Goal: Task Accomplishment & Management: Use online tool/utility

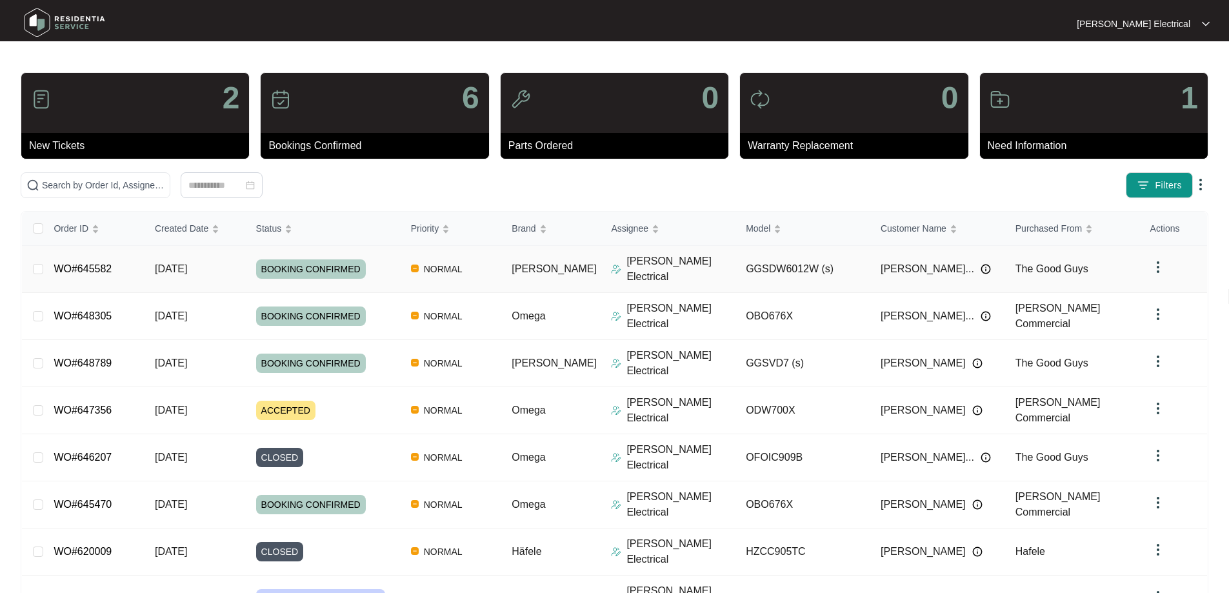
click at [105, 263] on link "WO#645582" at bounding box center [83, 268] width 58 height 11
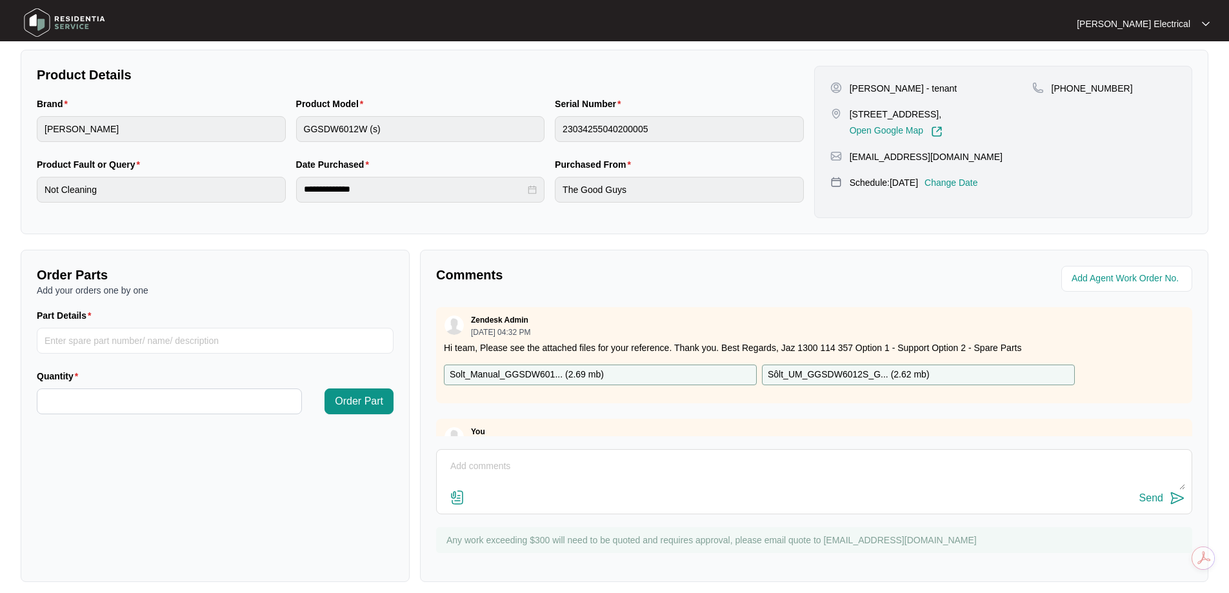
scroll to position [263, 0]
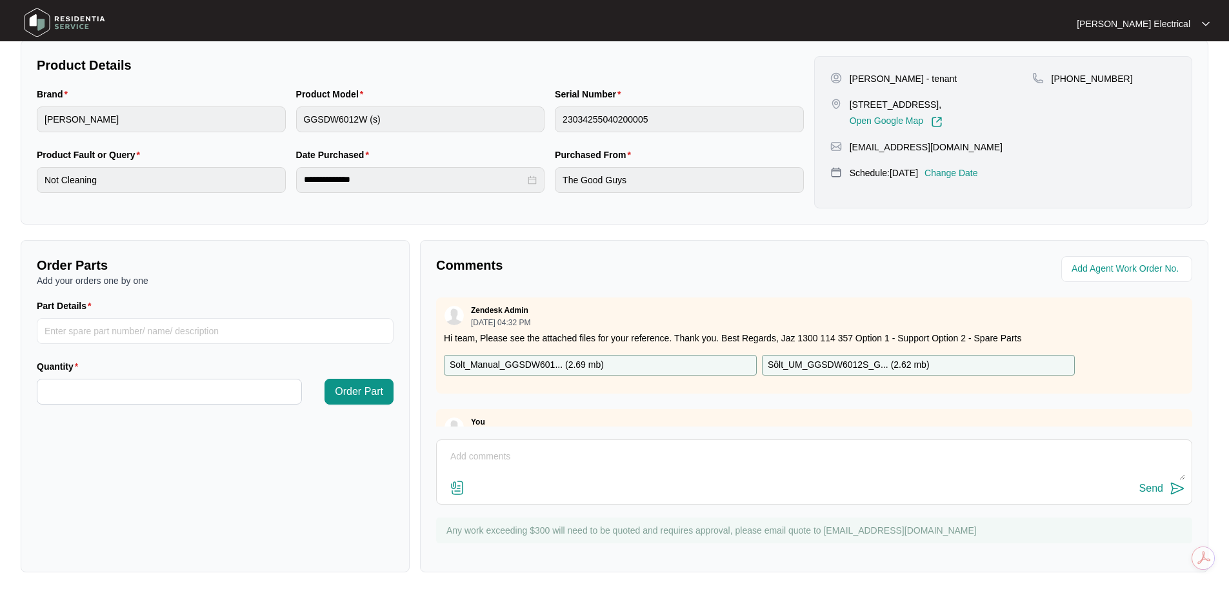
click at [576, 456] on textarea at bounding box center [814, 463] width 742 height 34
paste textarea "Inspected dishwasher and found that the heating element and temperature sensor …"
type textarea "Report from Technician: Inspected dishwasher and found that the heating element…"
click at [1155, 485] on div "Send" at bounding box center [1151, 489] width 24 height 12
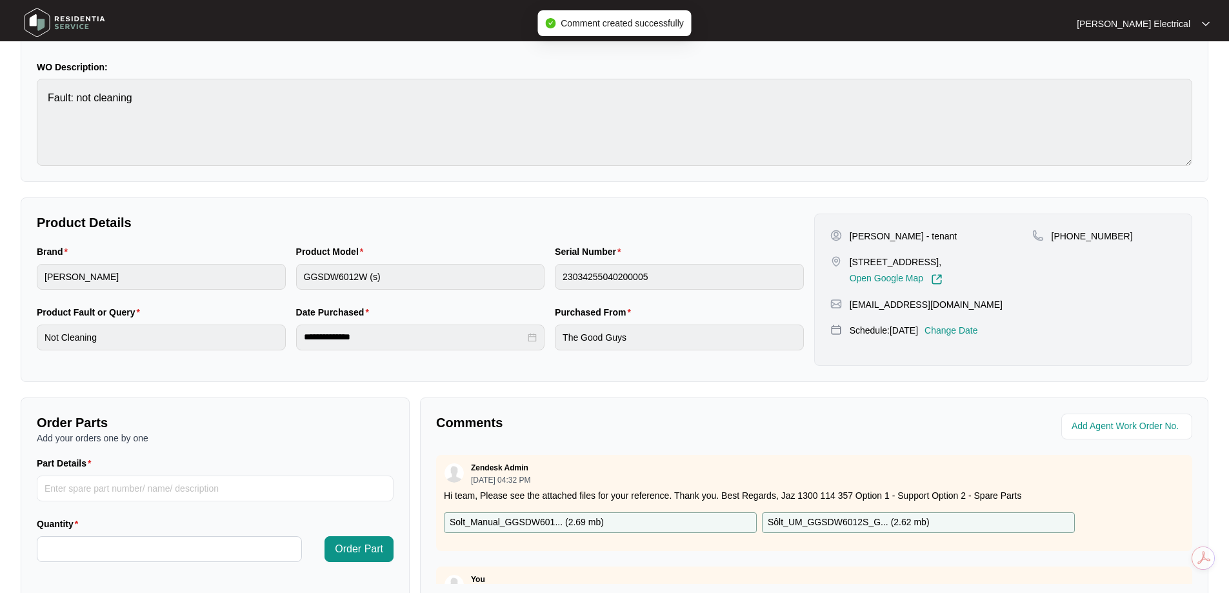
scroll to position [0, 0]
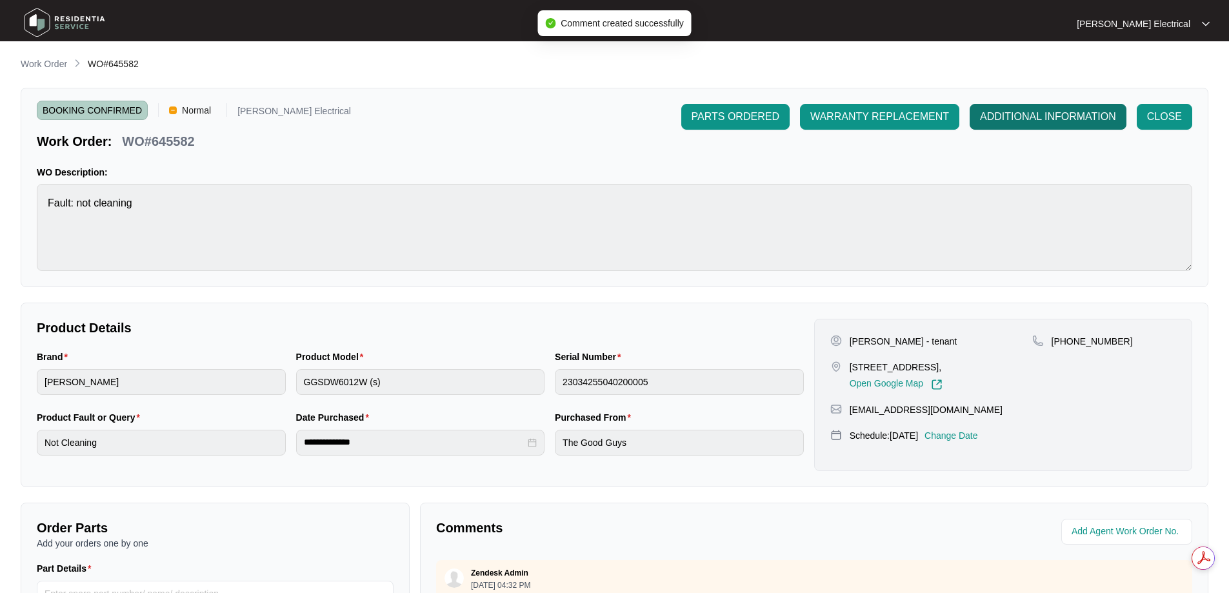
click at [1061, 113] on span "ADDITIONAL INFORMATION" at bounding box center [1048, 116] width 136 height 15
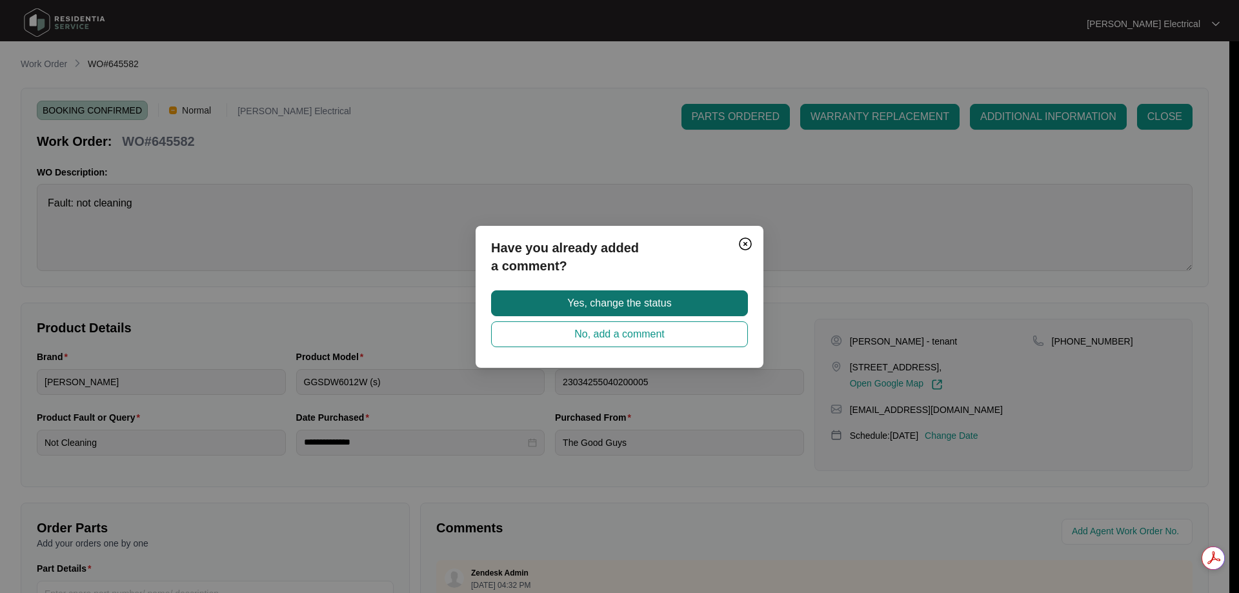
drag, startPoint x: 641, startPoint y: 307, endPoint x: 594, endPoint y: 331, distance: 52.8
click at [640, 306] on span "Yes, change the status" at bounding box center [619, 303] width 104 height 15
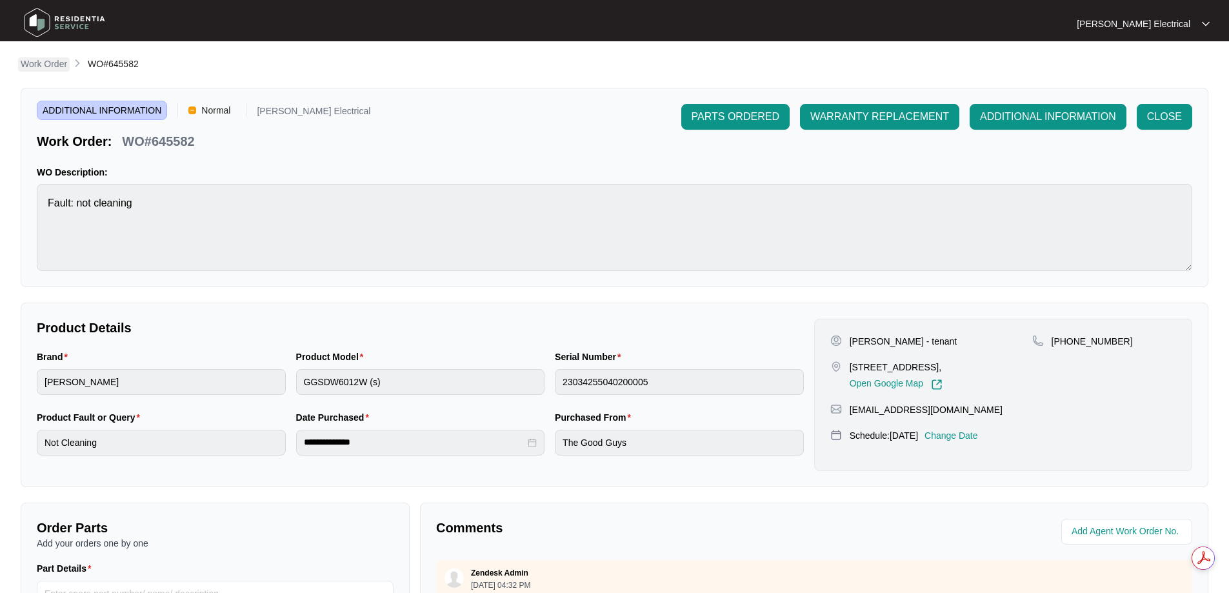
click at [35, 59] on p "Work Order" at bounding box center [44, 63] width 46 height 13
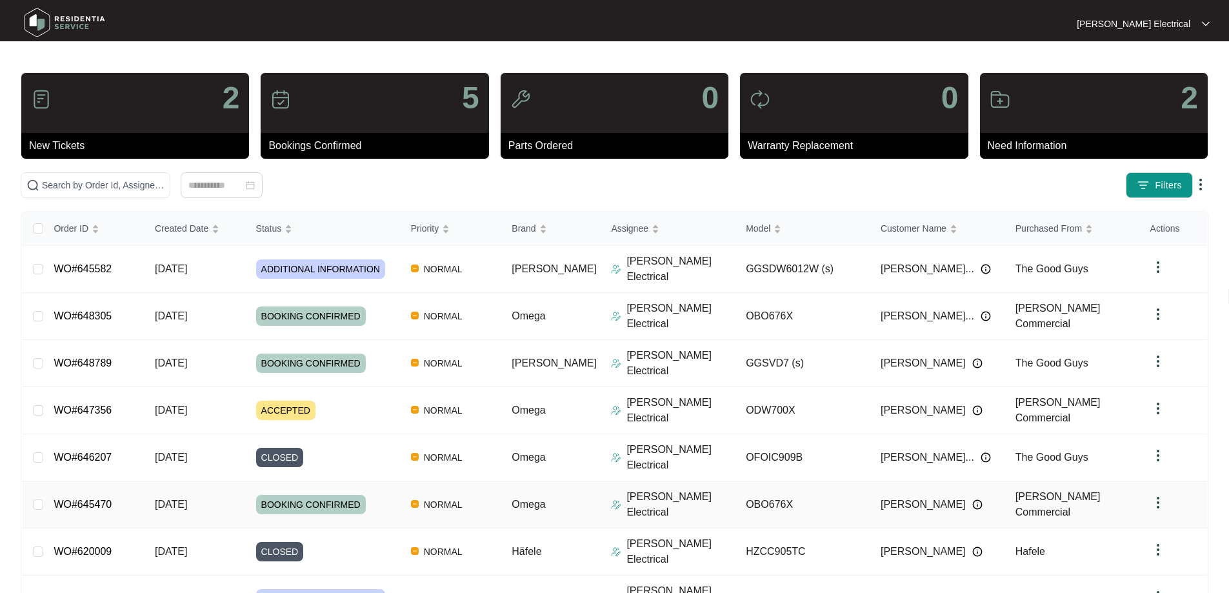
click at [91, 499] on link "WO#645470" at bounding box center [83, 504] width 58 height 11
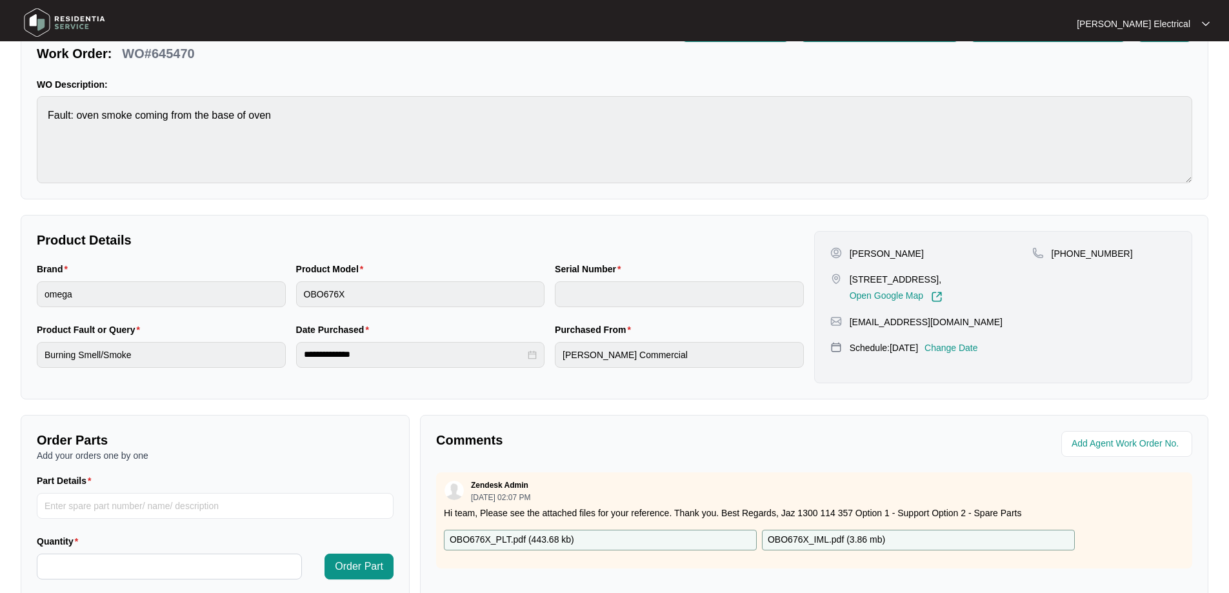
scroll to position [263, 0]
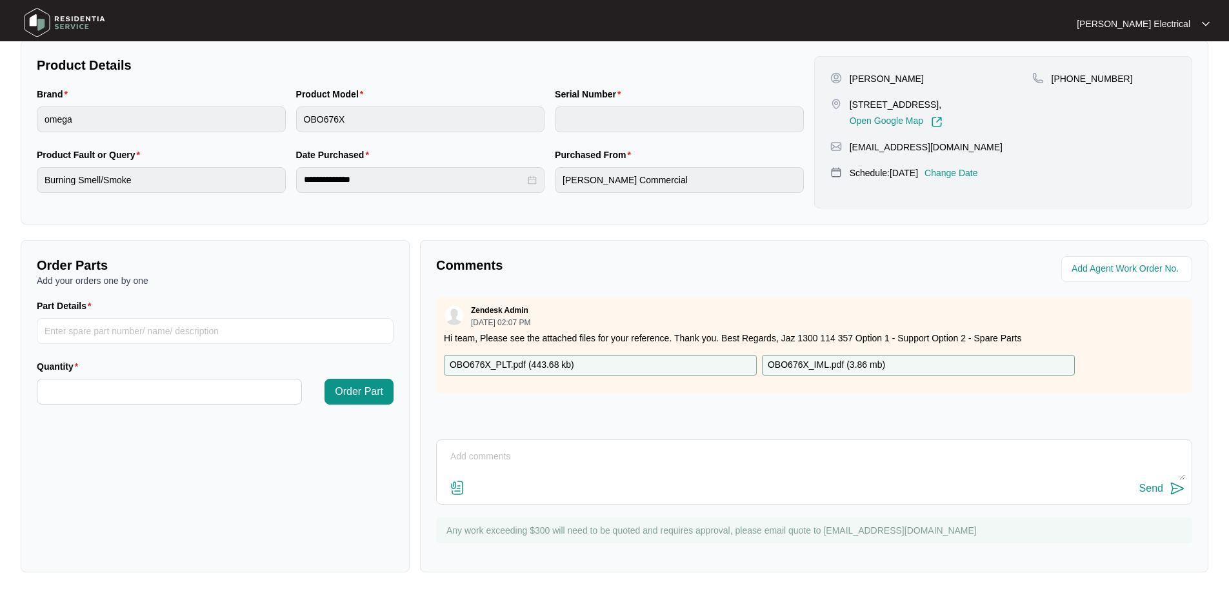
click at [489, 450] on textarea at bounding box center [814, 463] width 742 height 34
paste textarea "Some form of an electrical fire due to the thermostat giving out and it has wen…"
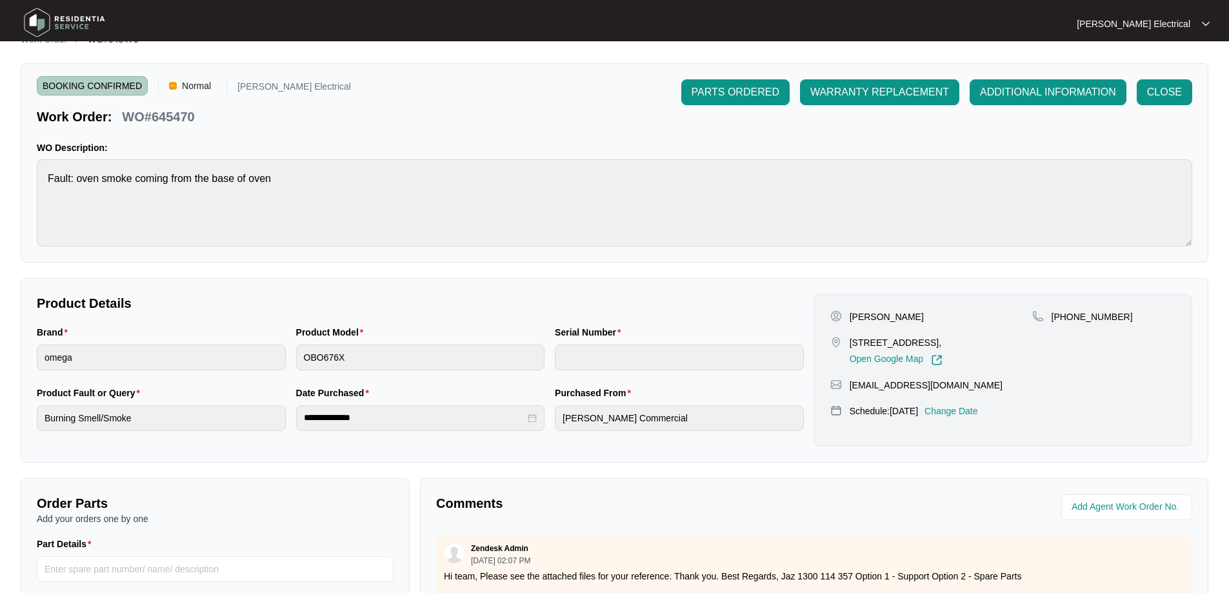
scroll to position [0, 0]
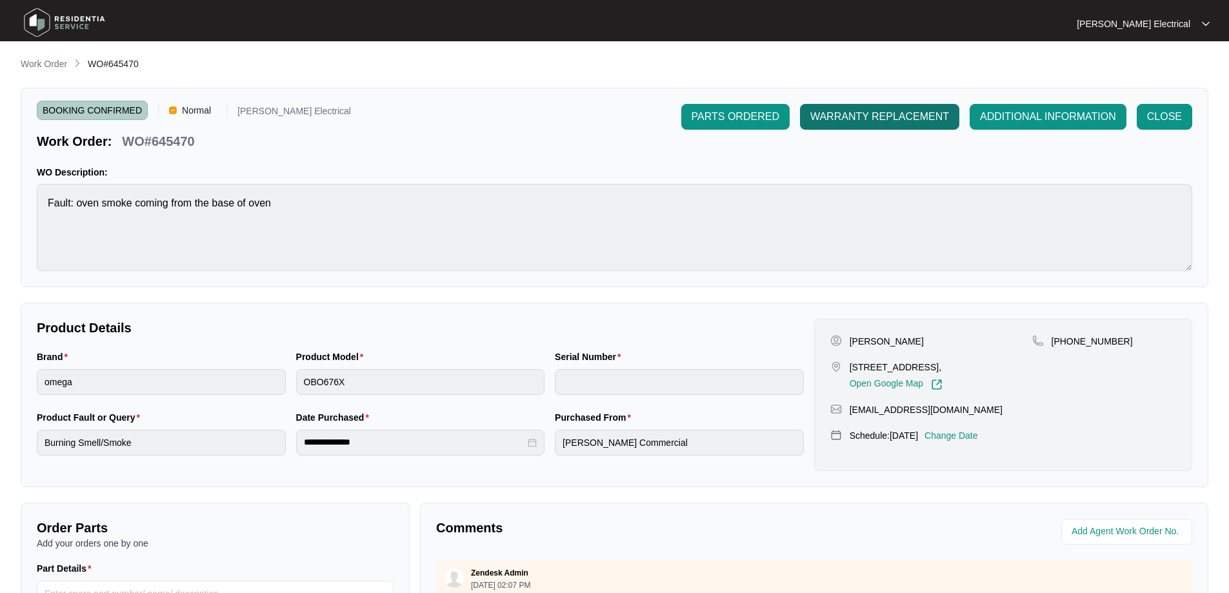
click at [875, 112] on span "WARRANTY REPLACEMENT" at bounding box center [879, 116] width 139 height 15
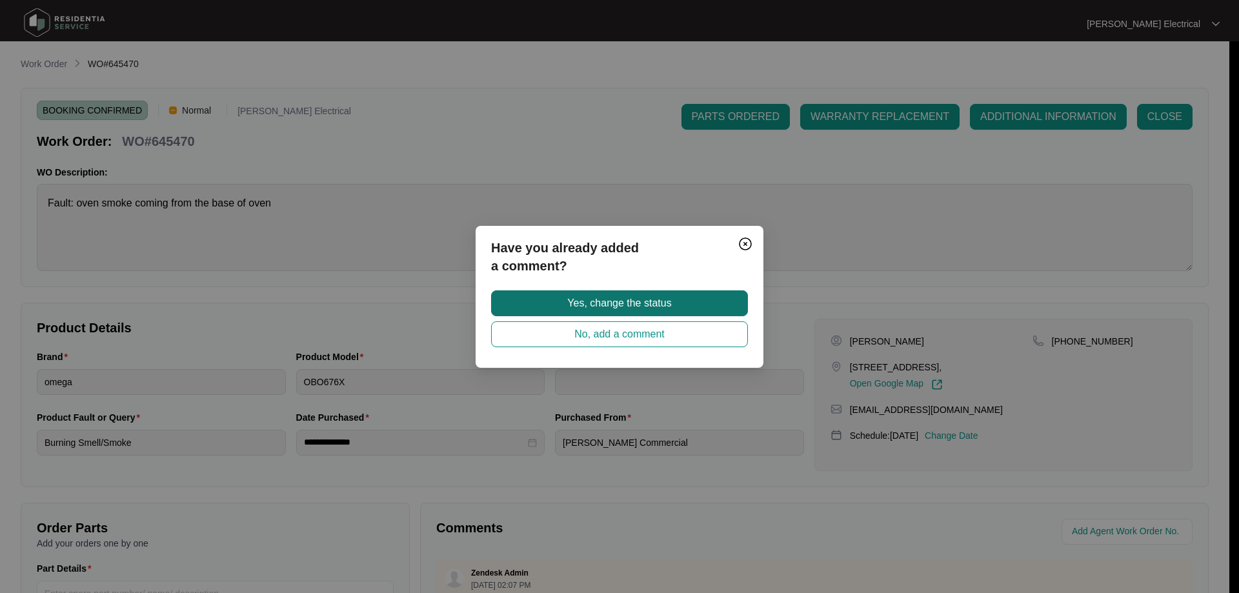
click at [667, 303] on span "Yes, change the status" at bounding box center [619, 303] width 104 height 15
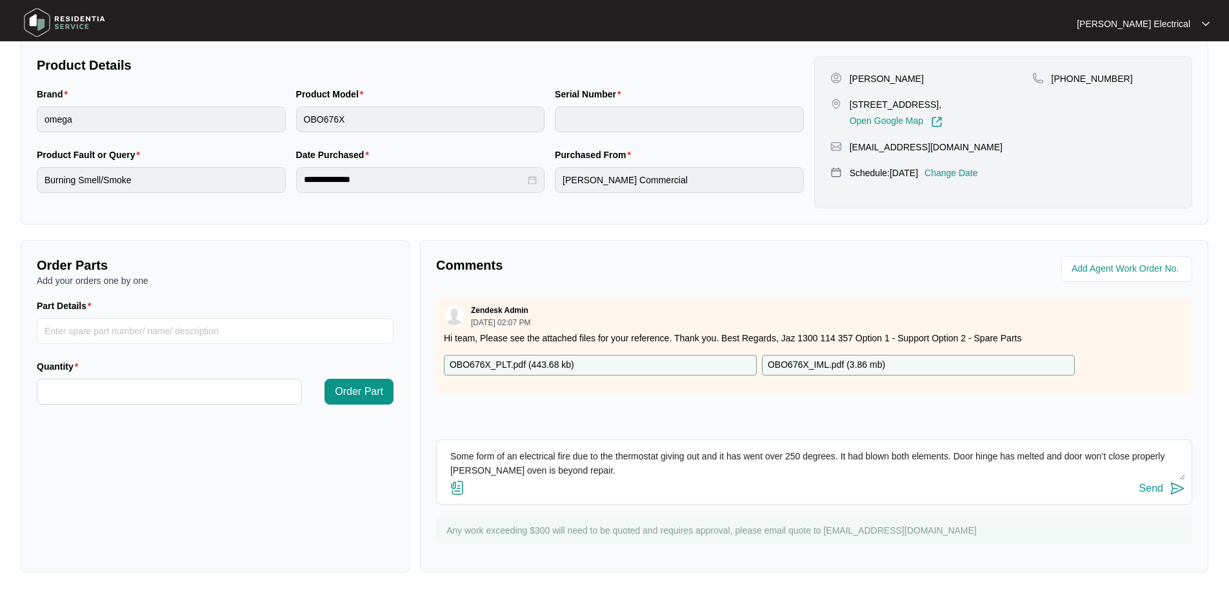
scroll to position [263, 0]
click at [512, 468] on textarea "Technician report: Some form of an electrical fire due to the thermostat giving…" at bounding box center [814, 463] width 742 height 34
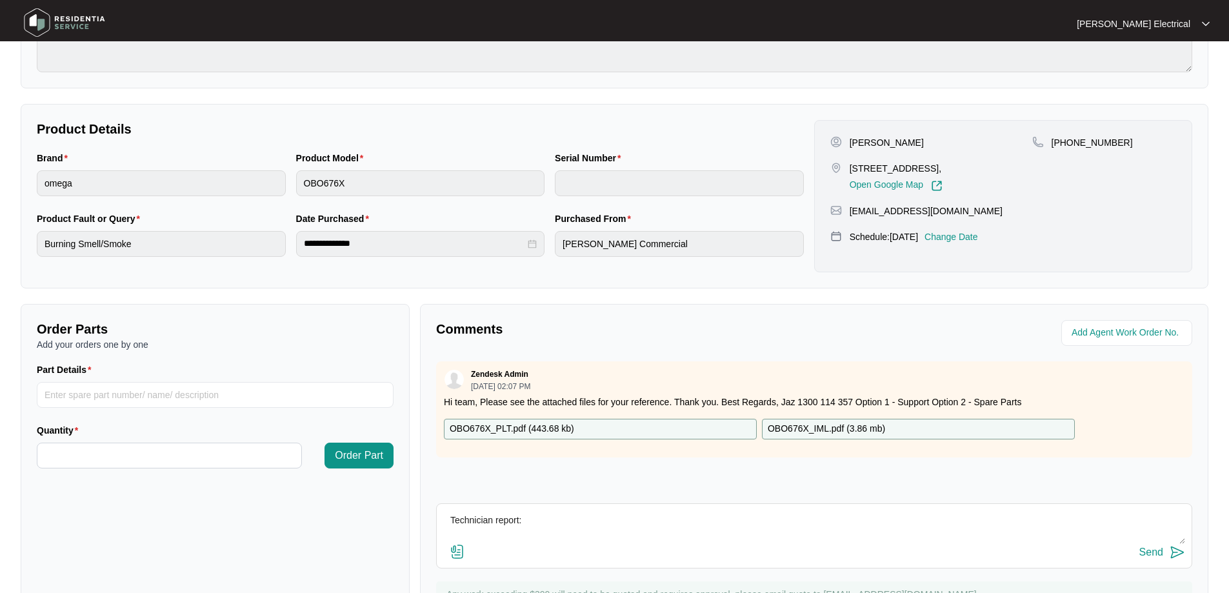
click at [554, 517] on textarea "Technician report: Some form of an electrical fire due to the thermostat giving…" at bounding box center [814, 527] width 742 height 34
click at [618, 523] on textarea "Technician report: Serial Number Some form of an electrical fire due to the the…" at bounding box center [814, 527] width 742 height 34
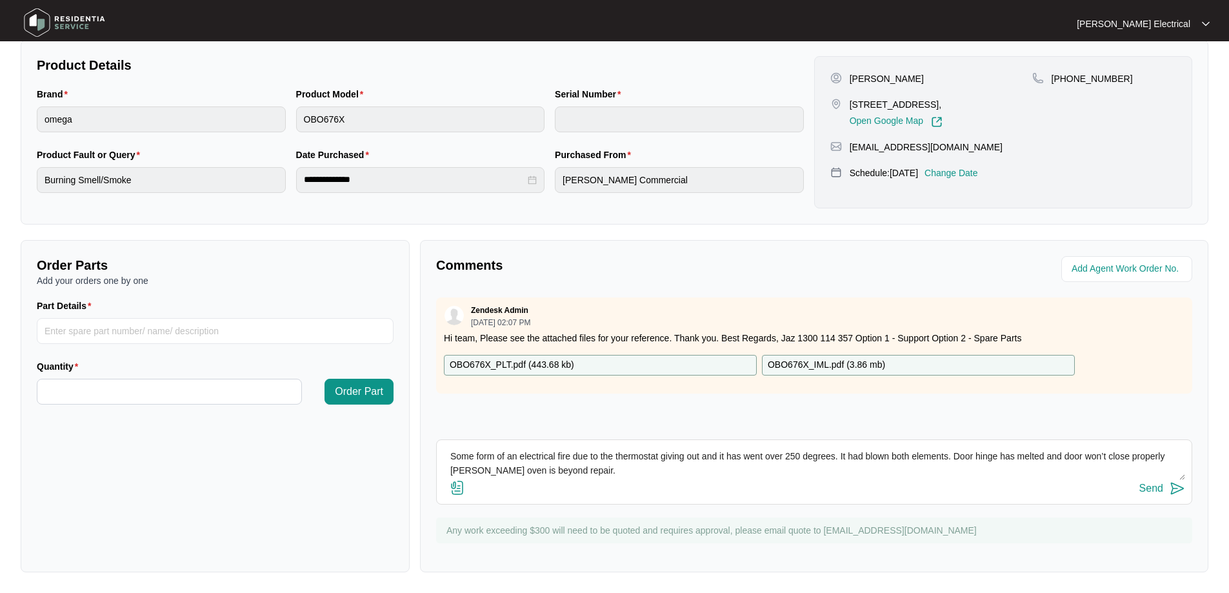
scroll to position [0, 0]
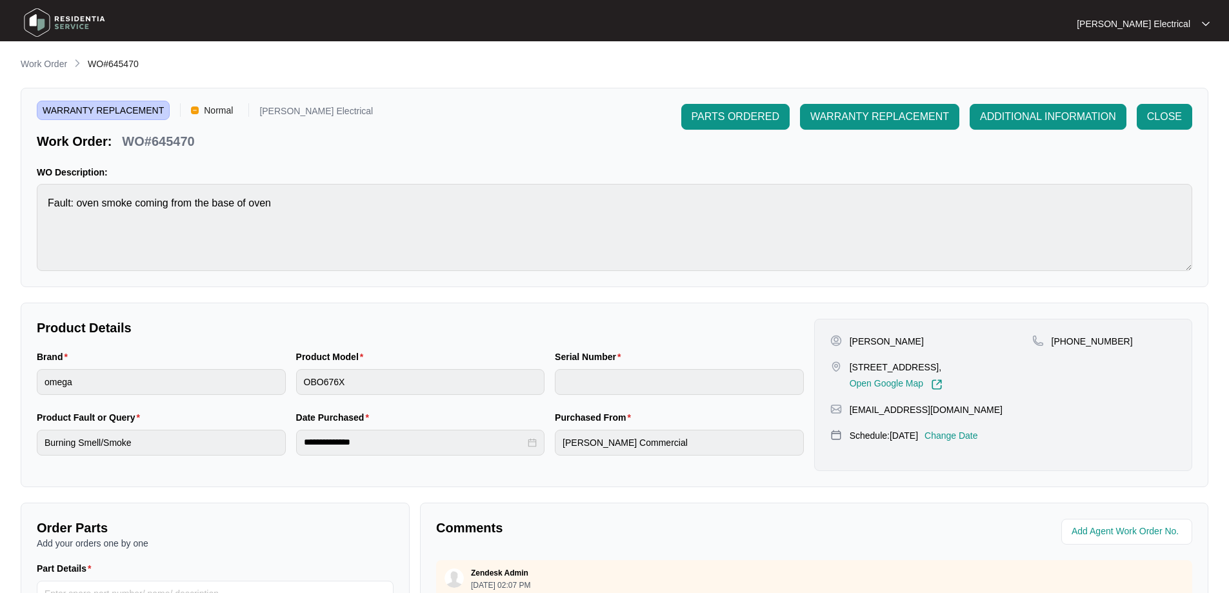
type textarea "Technician report: Serial Number 00710848008062740045 Some form of an electrica…"
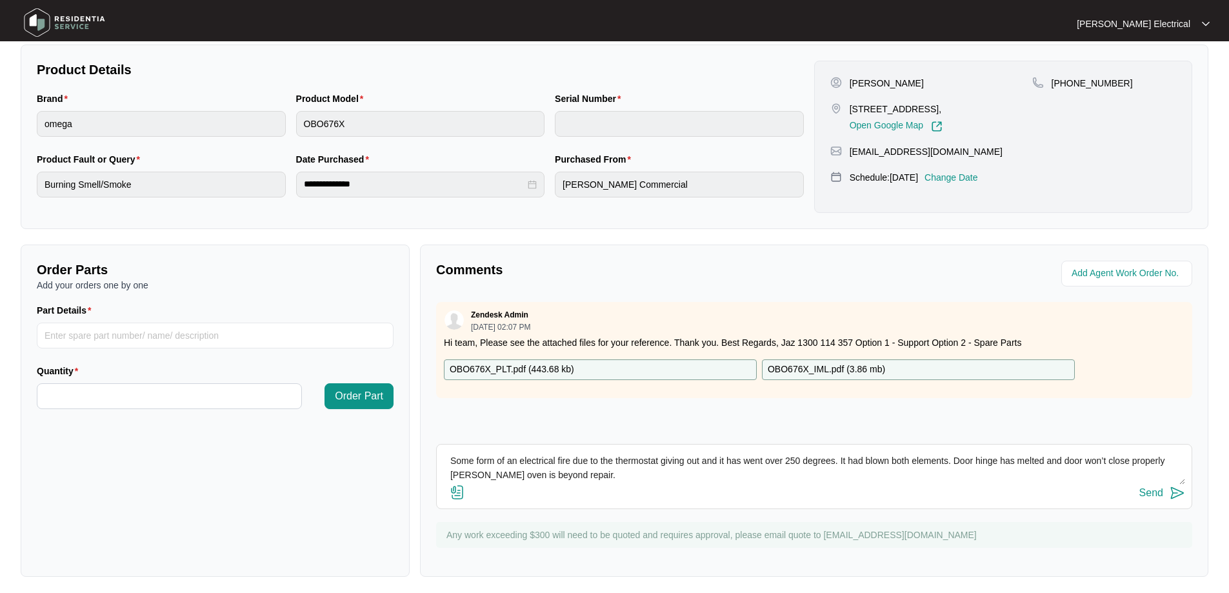
click at [453, 495] on img at bounding box center [457, 492] width 15 height 15
click at [0, 0] on input "file" at bounding box center [0, 0] width 0 height 0
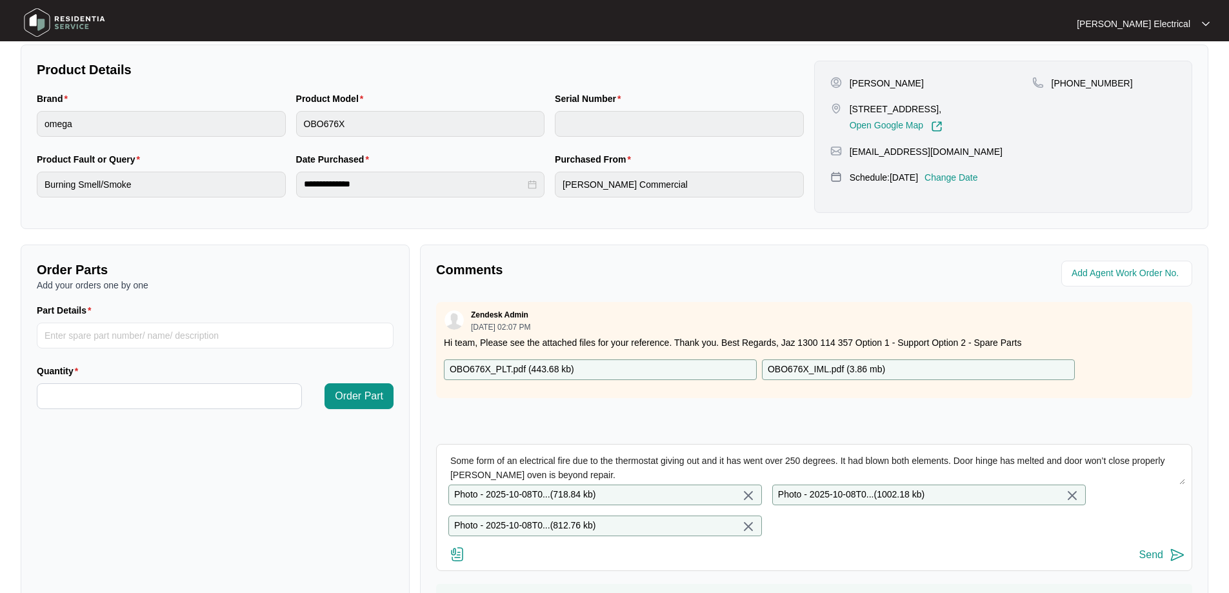
click at [1174, 563] on img at bounding box center [1177, 554] width 15 height 15
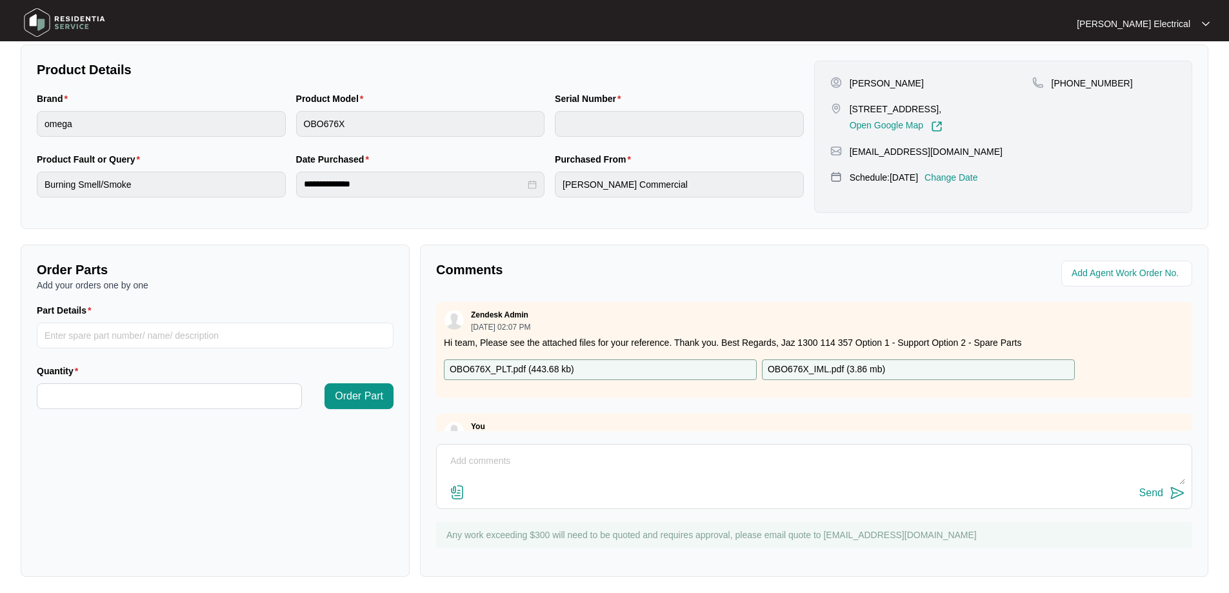
scroll to position [0, 0]
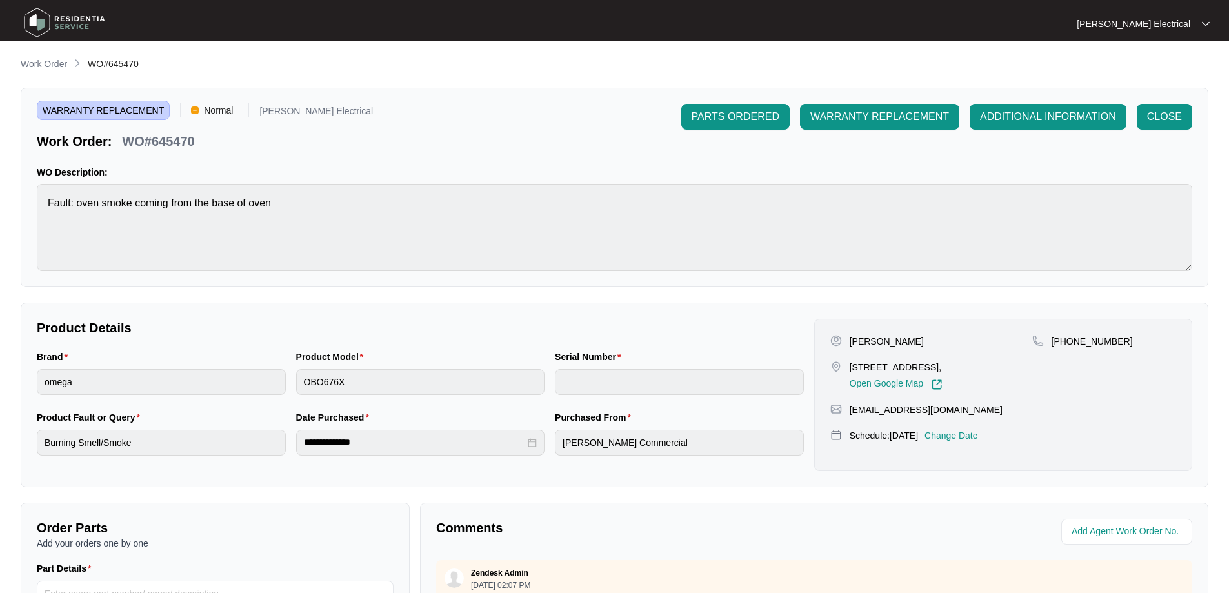
click at [48, 55] on main "**********" at bounding box center [614, 428] width 1229 height 856
click at [46, 65] on p "Work Order" at bounding box center [44, 63] width 46 height 13
